Goal: Transaction & Acquisition: Obtain resource

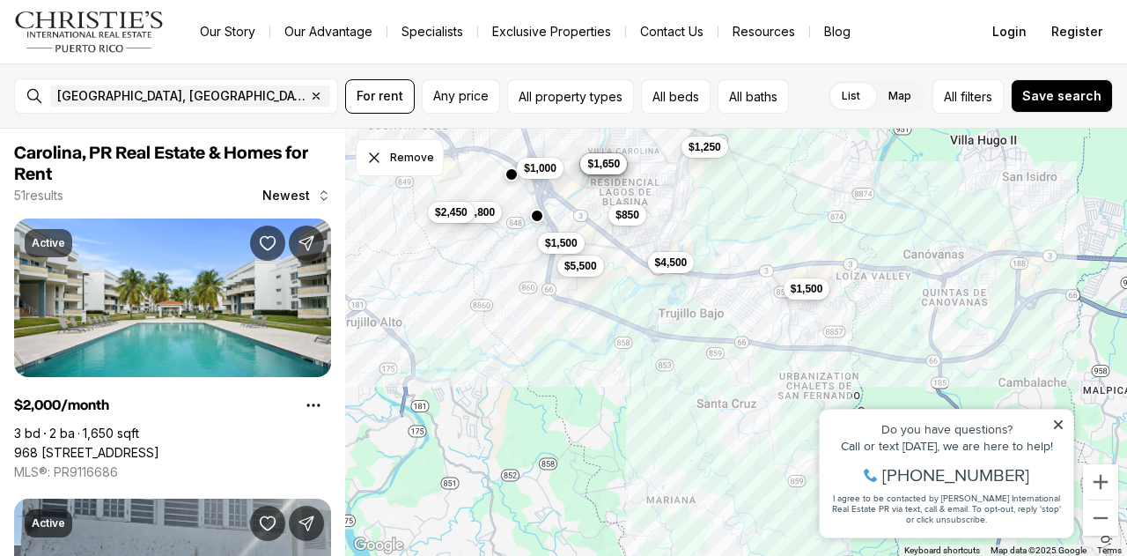
click at [805, 293] on span "$1,500" at bounding box center [807, 289] width 33 height 14
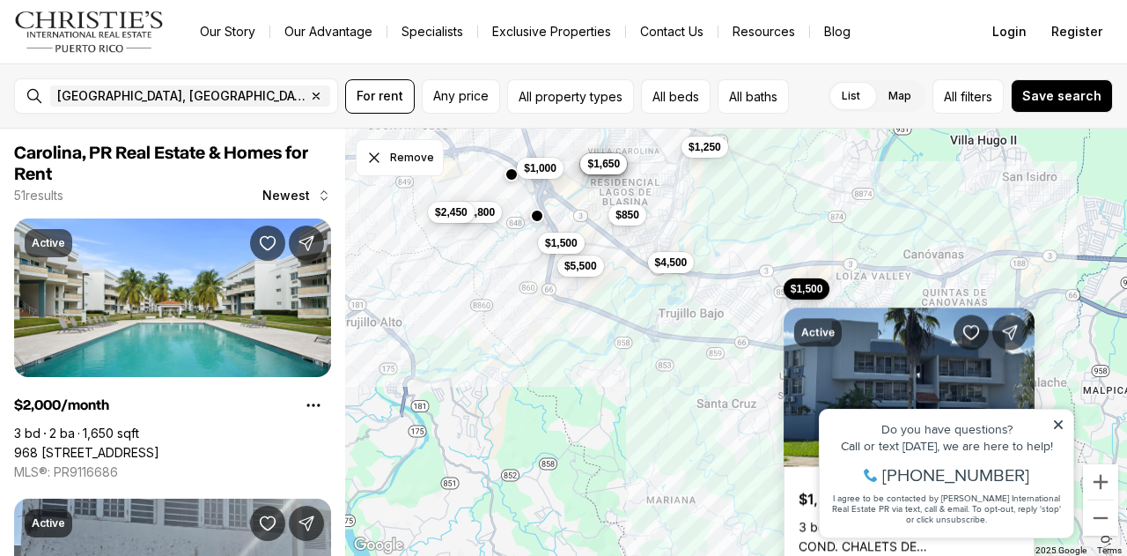
click at [1057, 428] on icon at bounding box center [1058, 424] width 12 height 12
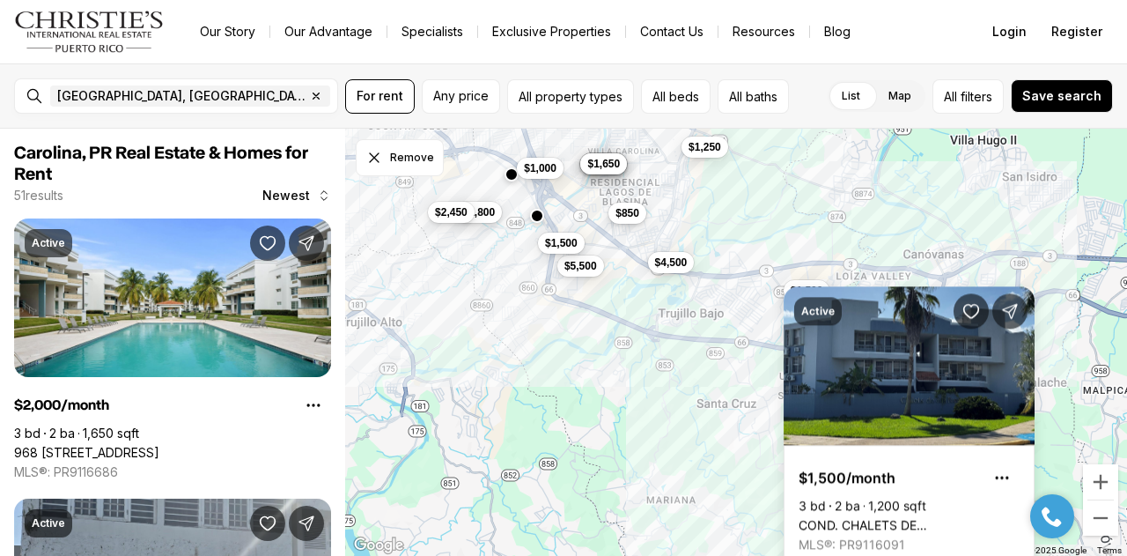
click at [629, 214] on span "$850" at bounding box center [627, 213] width 24 height 14
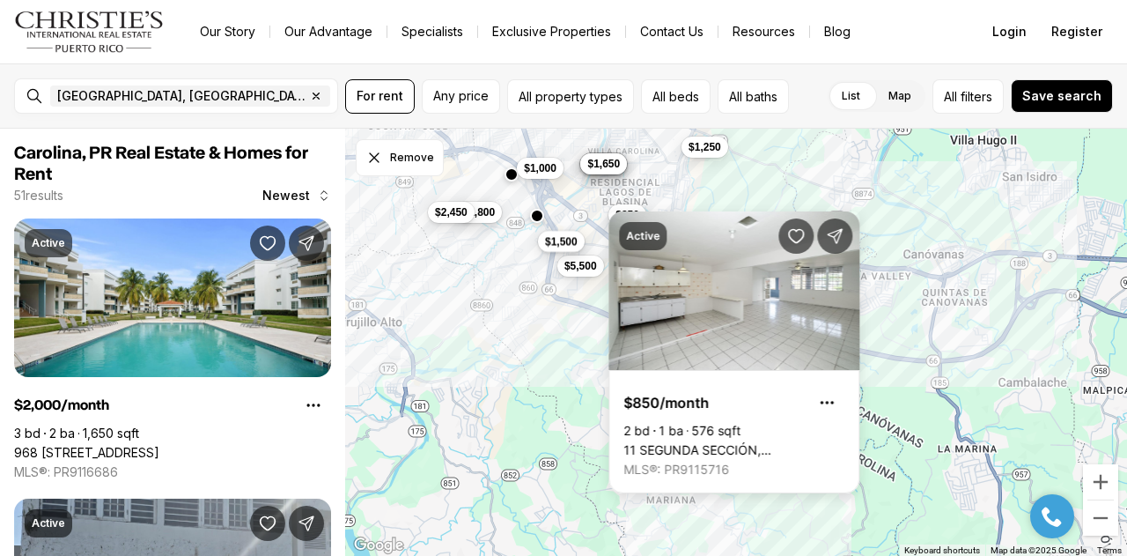
click at [569, 240] on span "$1,500" at bounding box center [561, 241] width 33 height 14
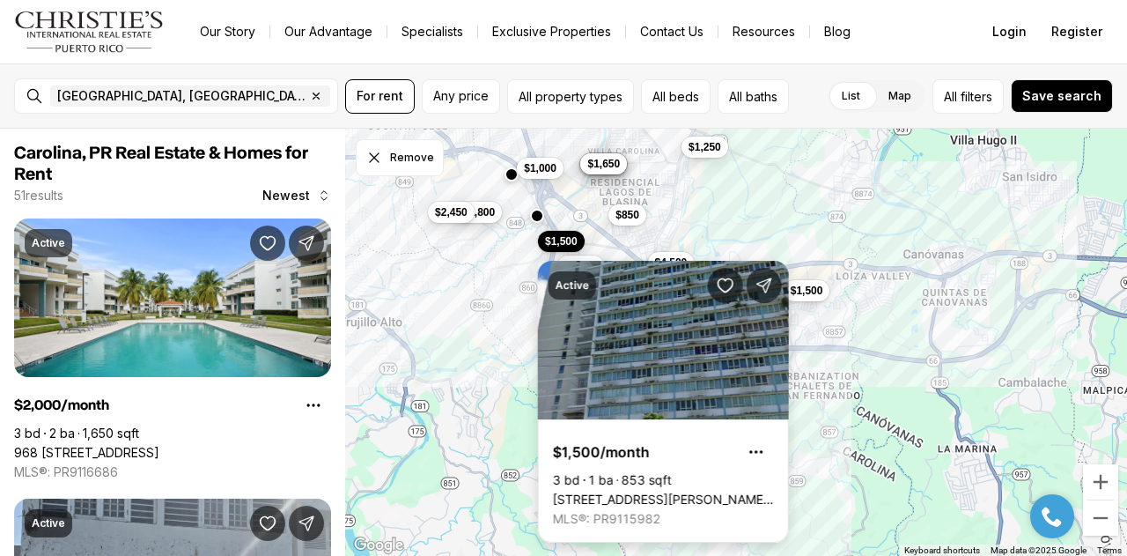
click at [687, 491] on link "[STREET_ADDRESS][PERSON_NAME][PERSON_NAME]" at bounding box center [663, 499] width 221 height 16
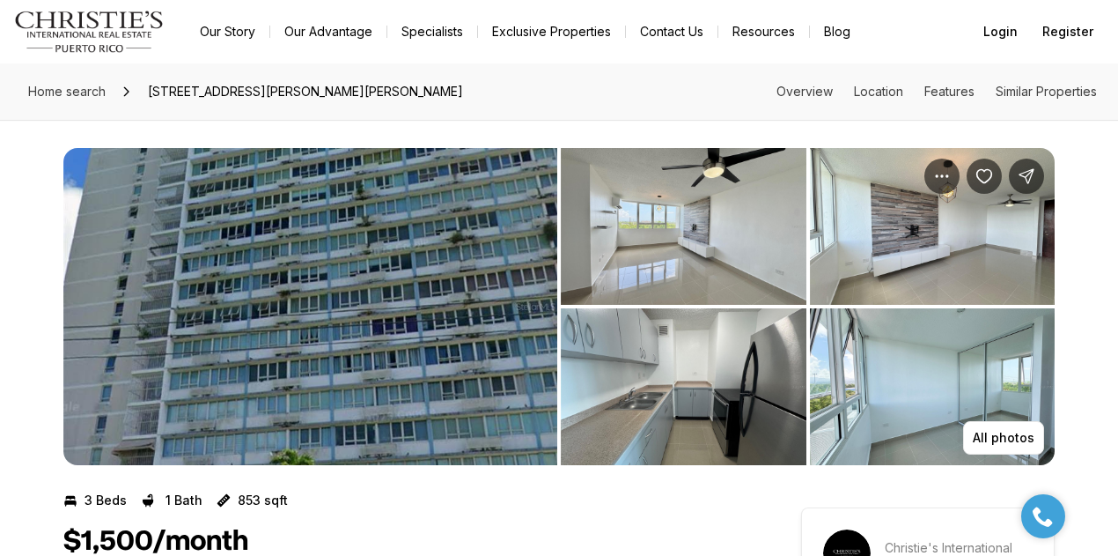
click at [861, 247] on img "View image gallery" at bounding box center [933, 226] width 246 height 157
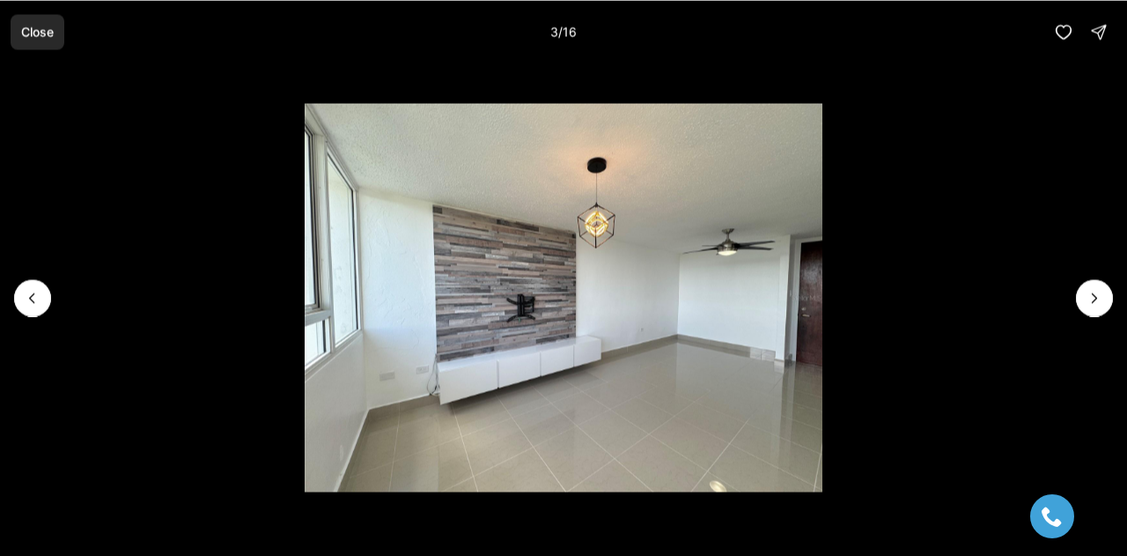
click at [29, 39] on button "Close" at bounding box center [38, 31] width 54 height 35
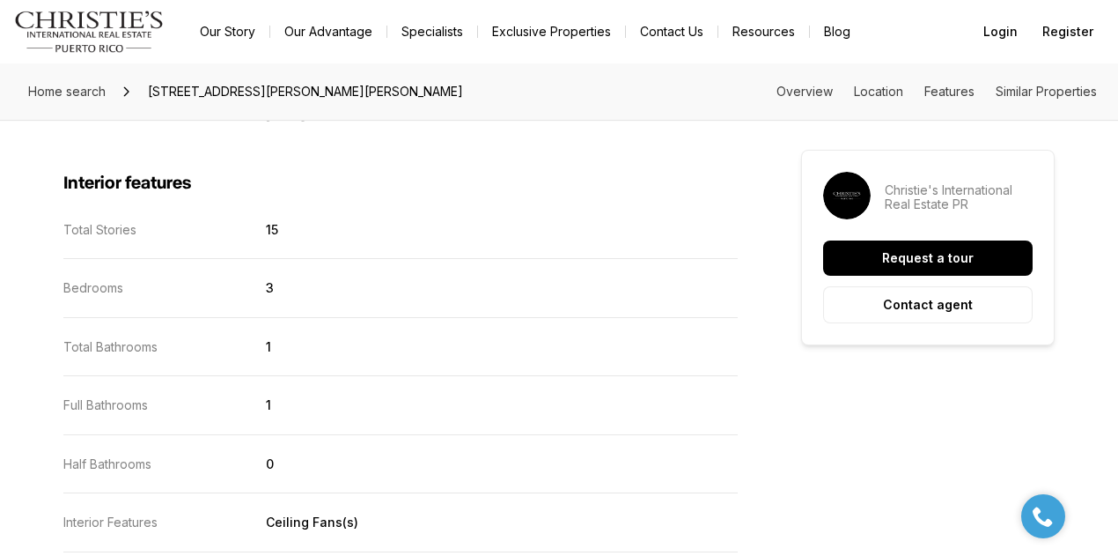
scroll to position [2201, 0]
